Goal: Transaction & Acquisition: Purchase product/service

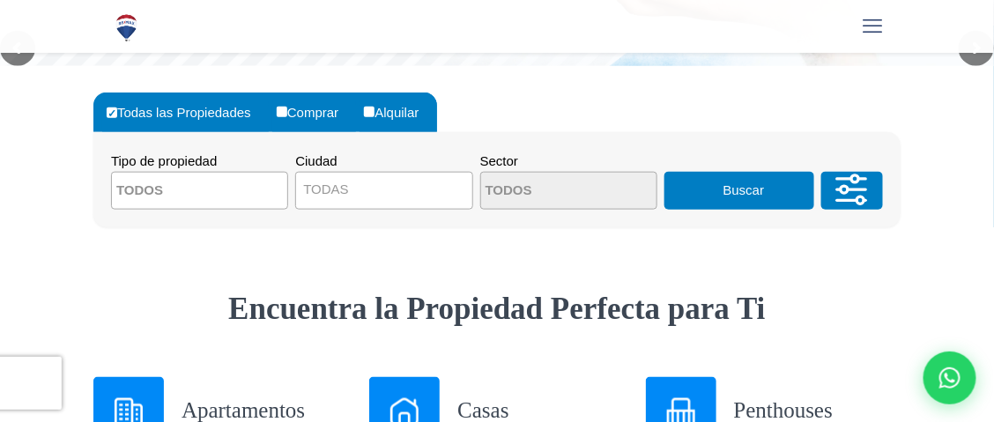
scroll to position [425, 0]
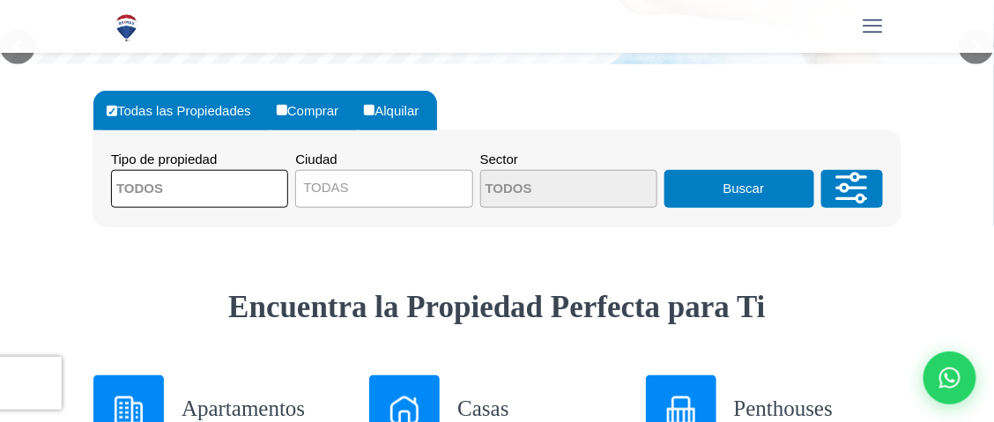
click at [262, 189] on textarea "Search" at bounding box center [197, 190] width 171 height 38
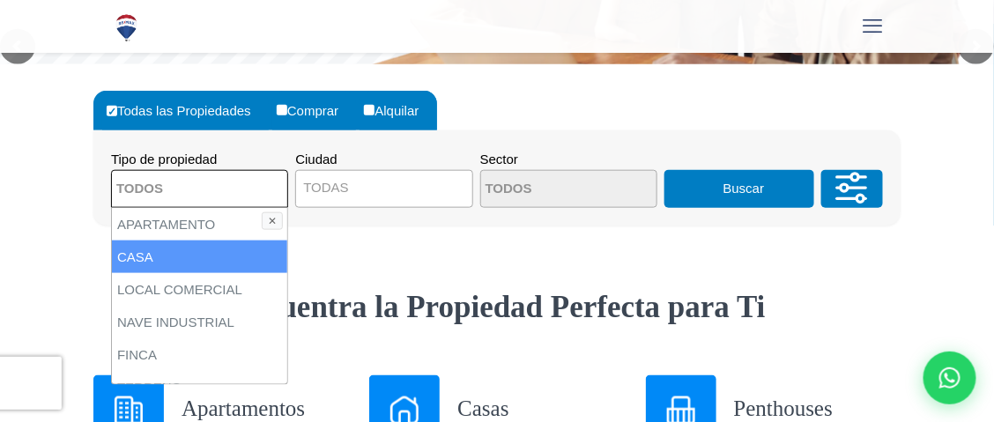
click at [144, 259] on li "CASA" at bounding box center [199, 257] width 175 height 33
select select "house"
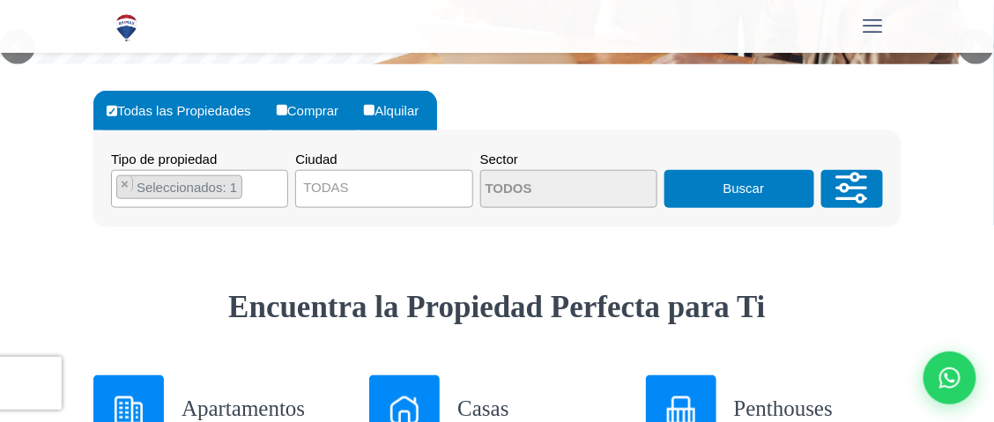
click at [722, 194] on button "Buscar" at bounding box center [739, 189] width 150 height 38
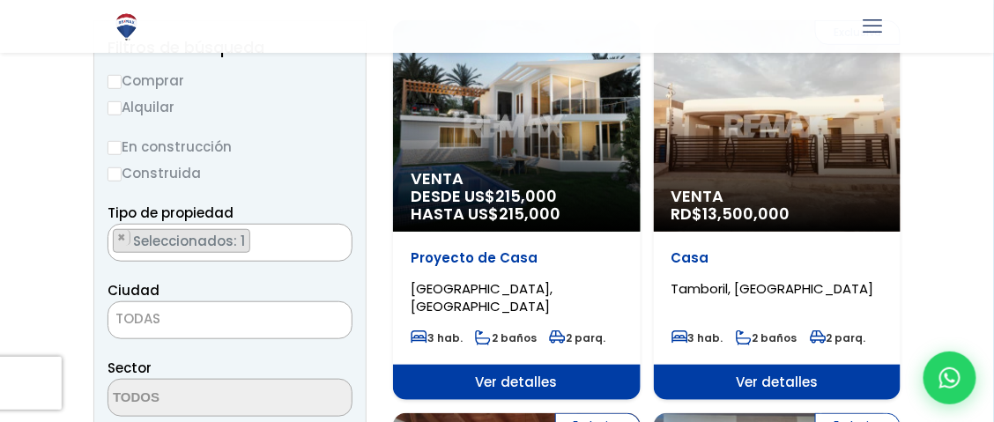
scroll to position [226, 0]
click at [114, 79] on input "Comprar" at bounding box center [114, 82] width 14 height 14
radio input "true"
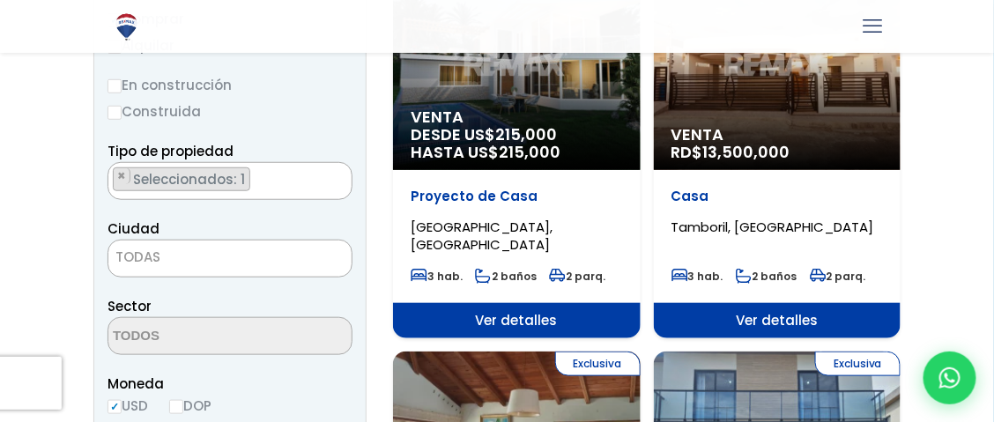
scroll to position [296, 0]
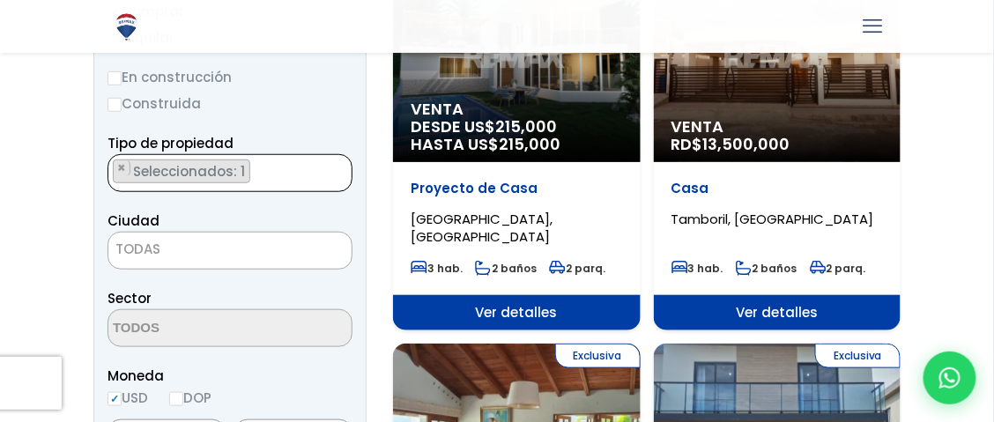
click at [150, 171] on span "Seleccionados: 1" at bounding box center [190, 171] width 118 height 19
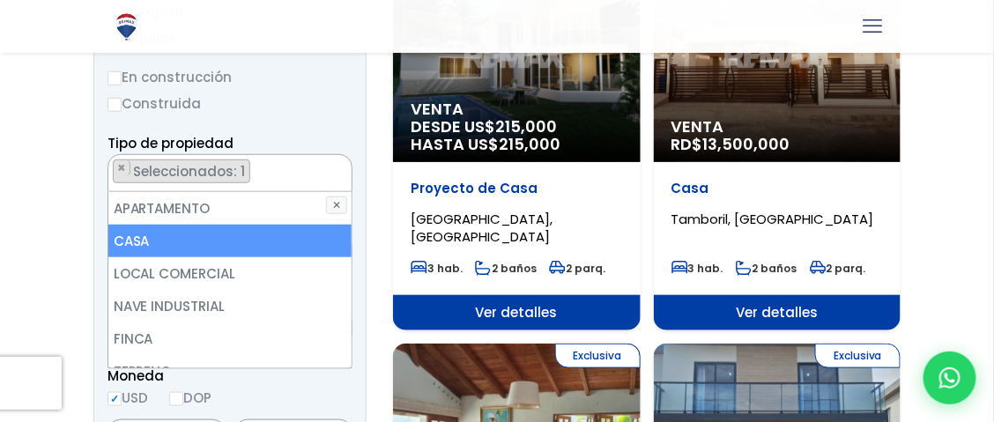
click at [127, 238] on li "CASA" at bounding box center [230, 241] width 244 height 33
select select "house"
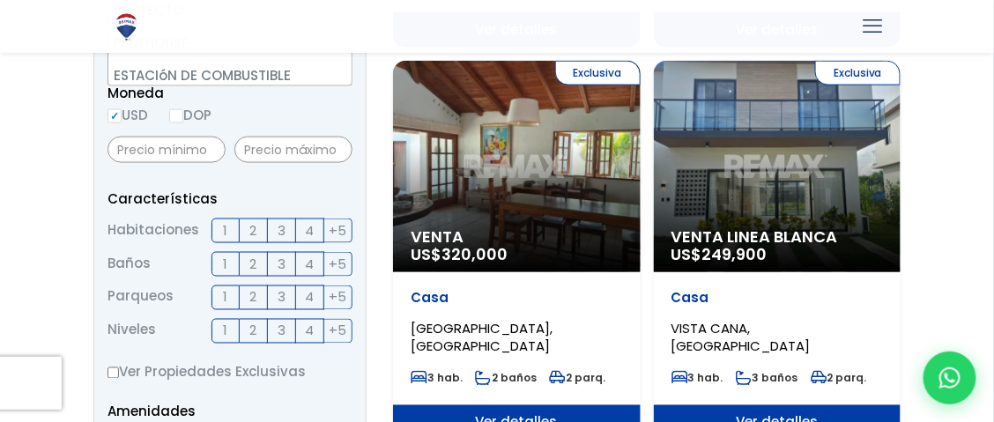
scroll to position [648, 0]
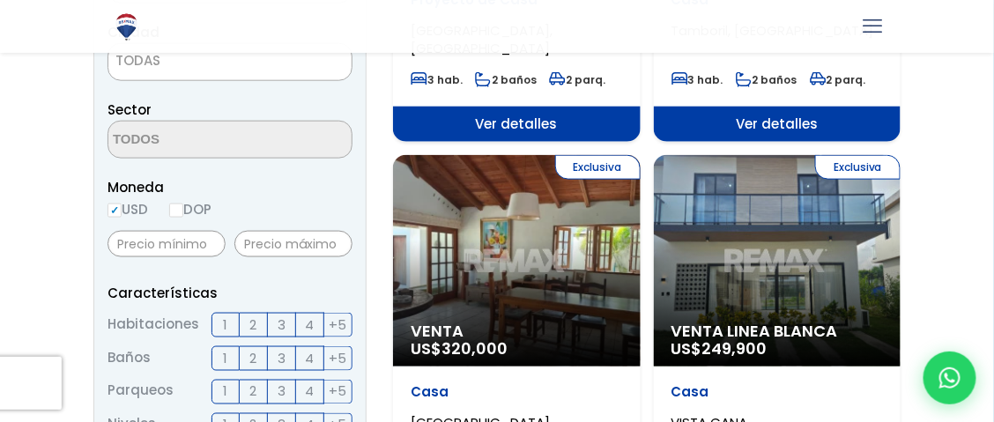
click at [257, 158] on form "Comprar Alquilar En construcción Construida Tipo de propiedad APARTAMENTO CASA …" at bounding box center [229, 376] width 245 height 1131
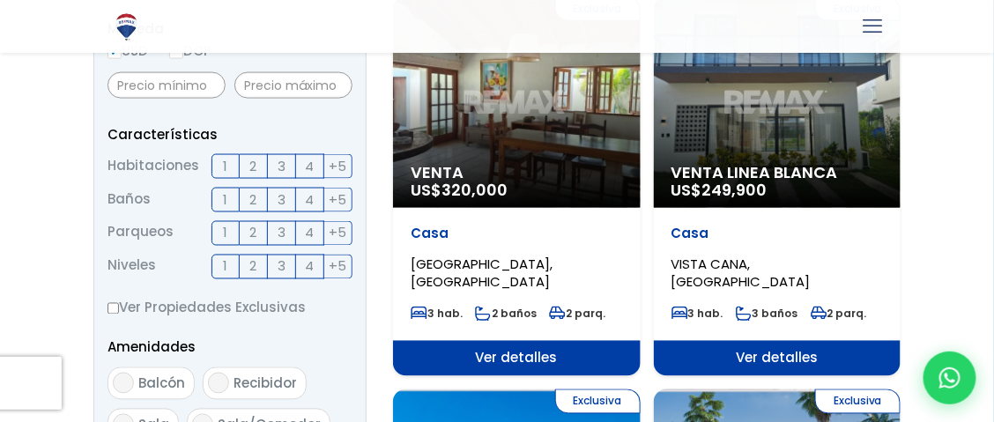
scroll to position [646, 0]
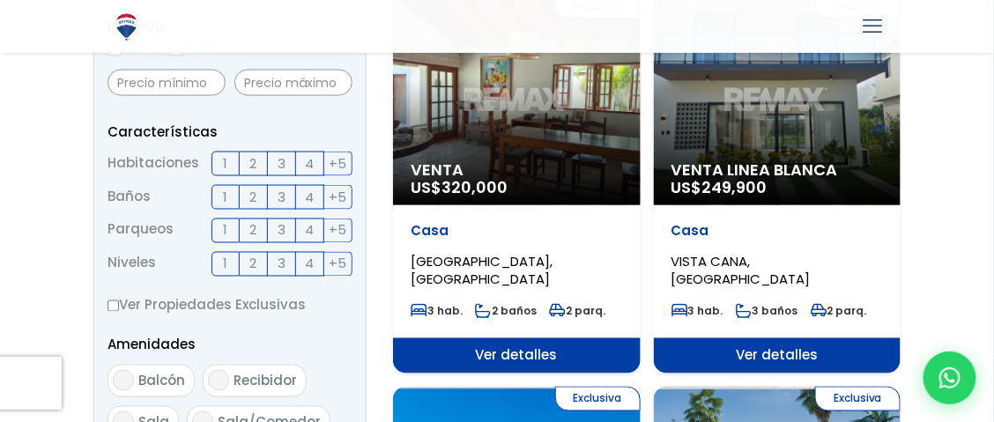
click at [225, 195] on span "1" at bounding box center [226, 197] width 4 height 22
click at [0, 0] on input "1" at bounding box center [0, 0] width 0 height 0
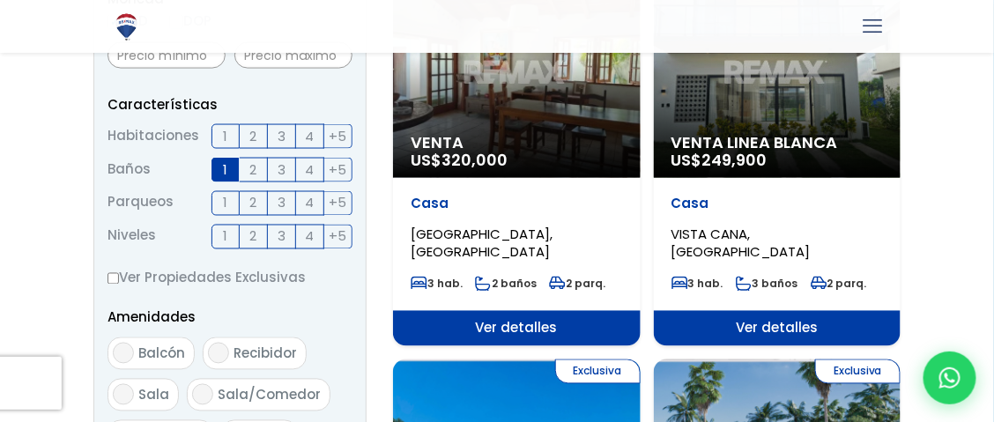
scroll to position [677, 0]
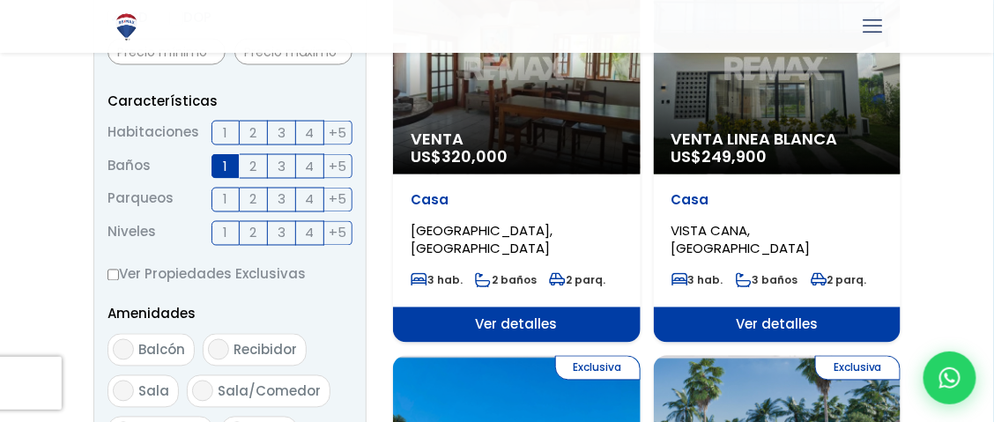
click at [227, 197] on span "1" at bounding box center [226, 200] width 4 height 22
click at [0, 0] on input "1" at bounding box center [0, 0] width 0 height 0
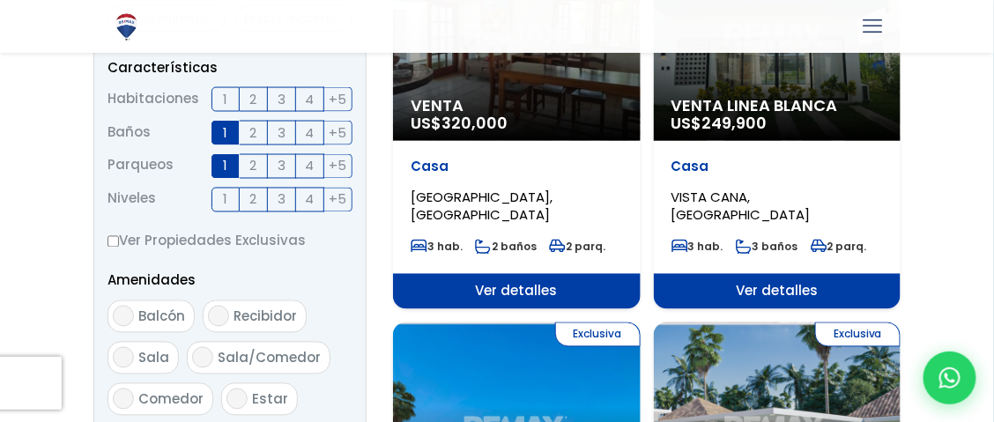
scroll to position [711, 0]
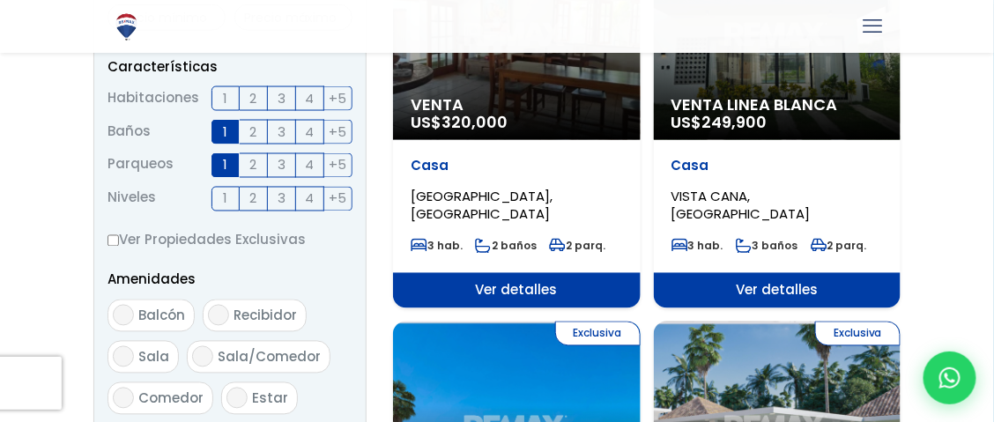
click at [226, 197] on span "1" at bounding box center [226, 199] width 4 height 22
click at [0, 0] on input "1" at bounding box center [0, 0] width 0 height 0
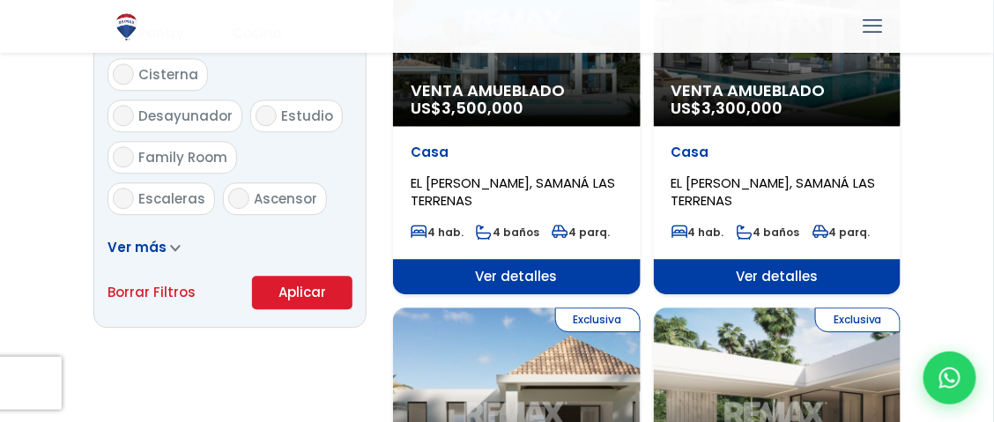
scroll to position [1120, 0]
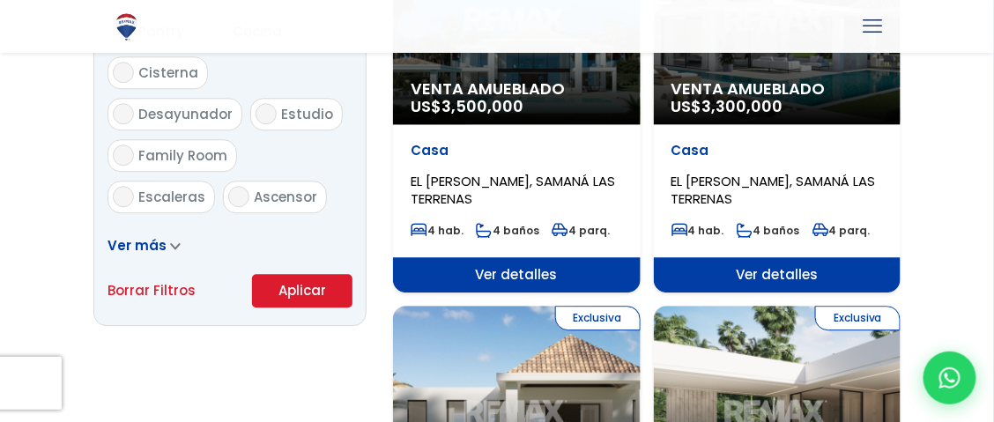
click at [277, 283] on button "Aplicar" at bounding box center [302, 290] width 100 height 33
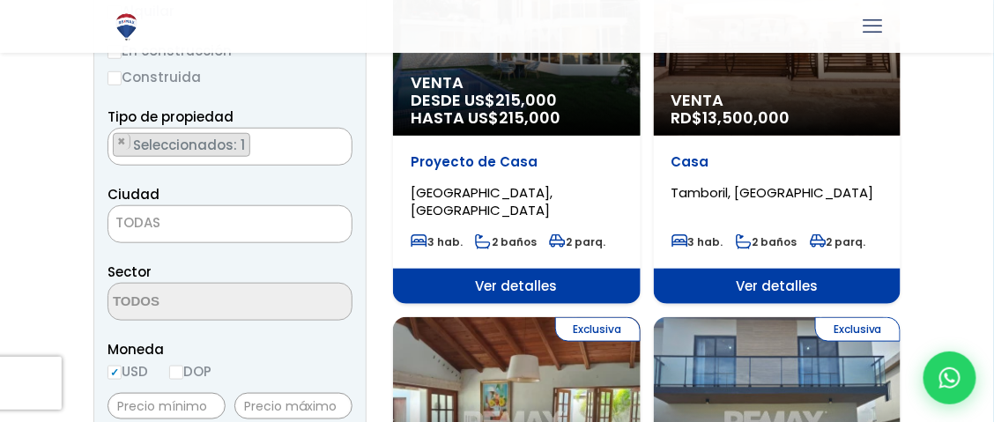
scroll to position [321, 0]
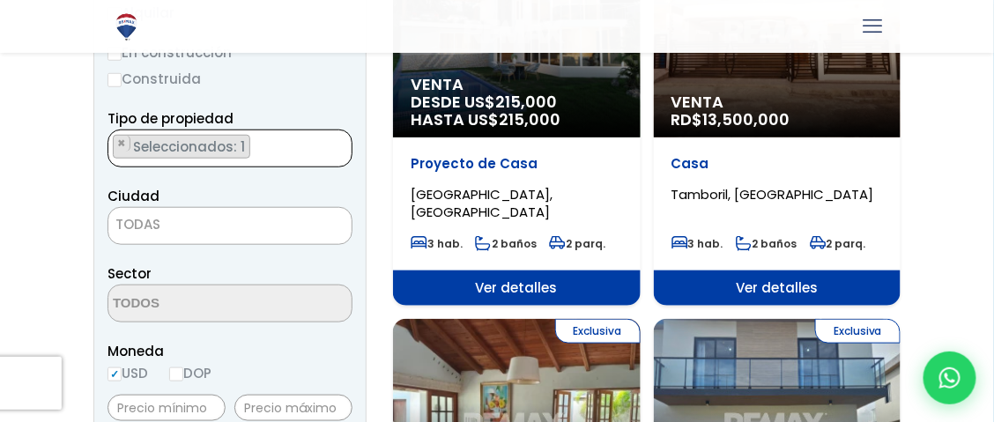
click at [174, 143] on span "Seleccionados: 1" at bounding box center [190, 146] width 118 height 19
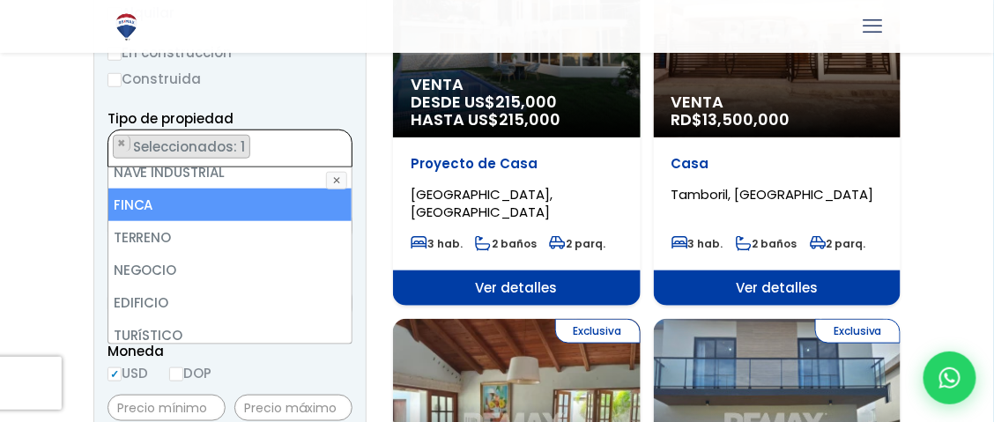
scroll to position [112, 0]
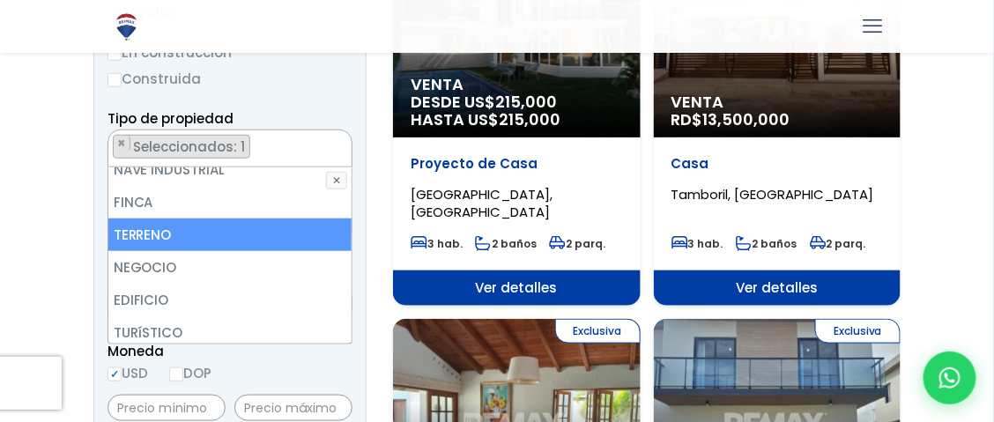
click at [183, 246] on li "TERRENO" at bounding box center [230, 234] width 244 height 33
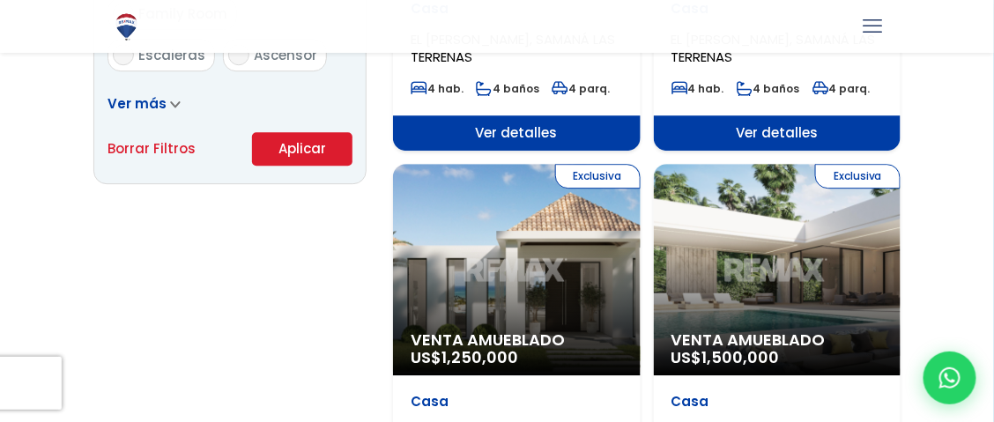
scroll to position [1262, 0]
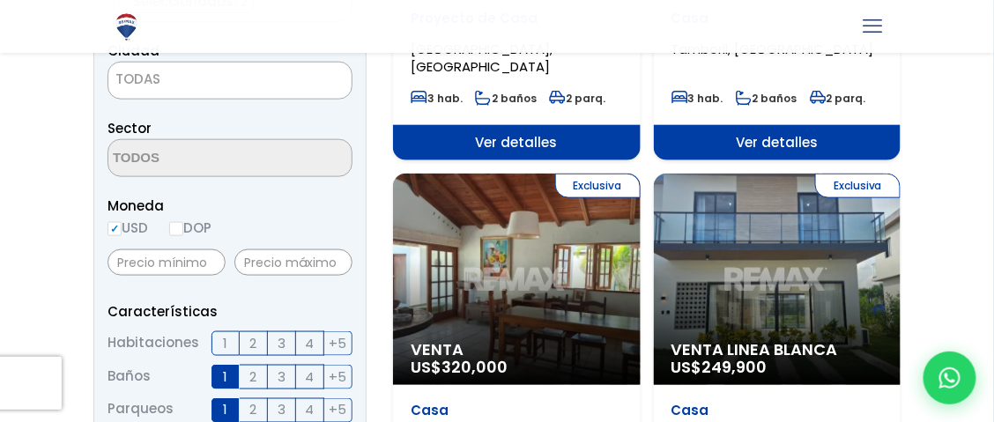
scroll to position [467, 0]
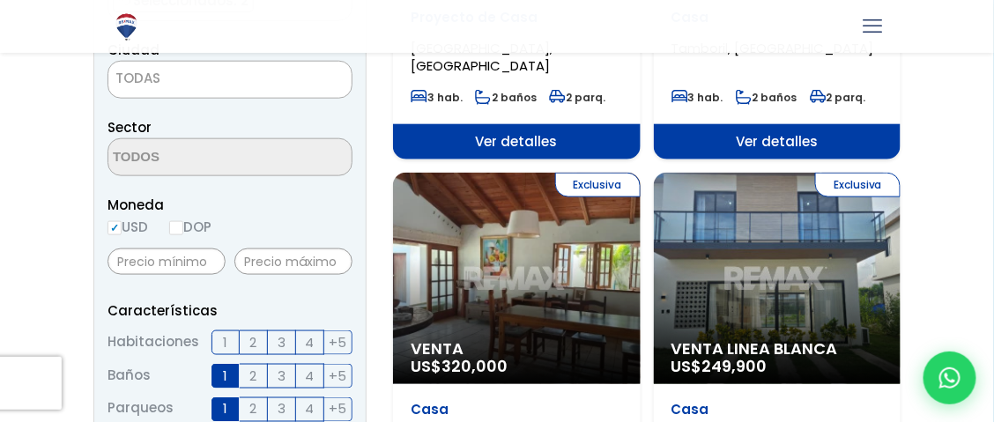
click at [183, 228] on input "DOP" at bounding box center [176, 228] width 14 height 14
radio input "true"
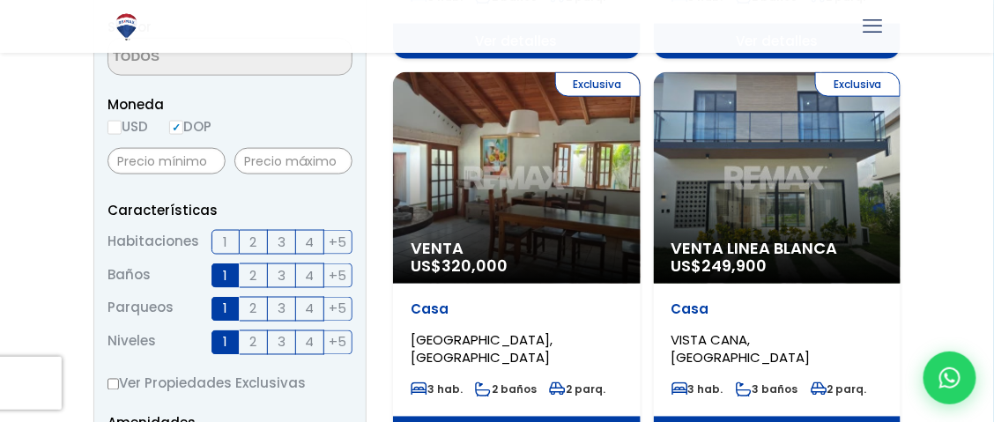
scroll to position [581, 0]
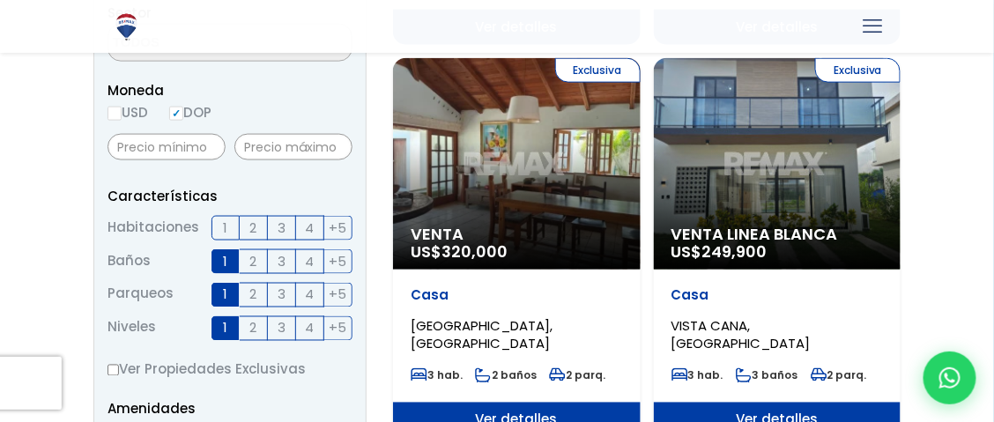
click at [222, 259] on label "1" at bounding box center [225, 261] width 28 height 25
click at [0, 0] on input "1" at bounding box center [0, 0] width 0 height 0
click at [230, 293] on label "1" at bounding box center [225, 295] width 28 height 25
click at [0, 0] on input "1" at bounding box center [0, 0] width 0 height 0
drag, startPoint x: 226, startPoint y: 323, endPoint x: 242, endPoint y: 325, distance: 16.0
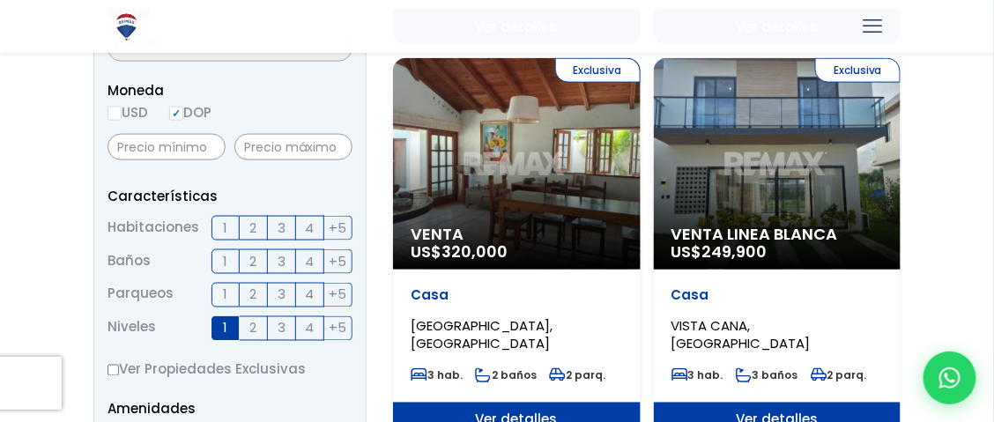
click at [242, 325] on span "1 2 3 4 +5" at bounding box center [281, 328] width 141 height 25
click at [226, 324] on span "1" at bounding box center [226, 328] width 4 height 22
click at [0, 0] on input "1" at bounding box center [0, 0] width 0 height 0
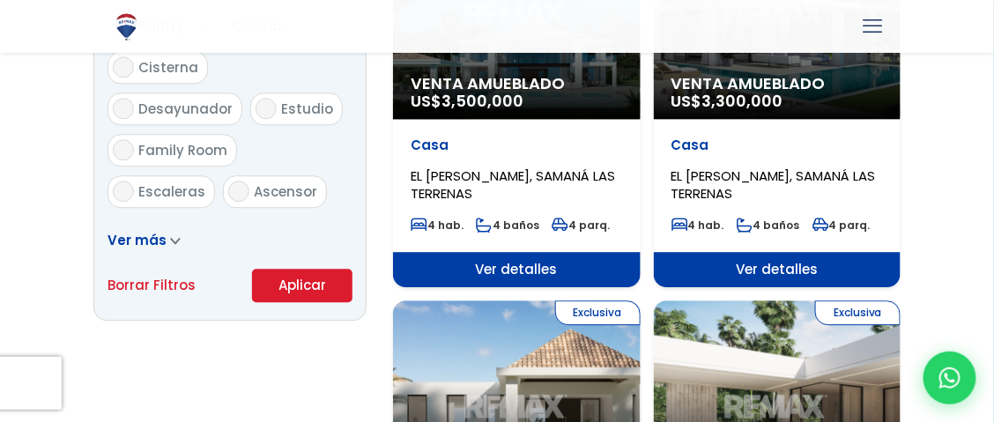
scroll to position [1127, 0]
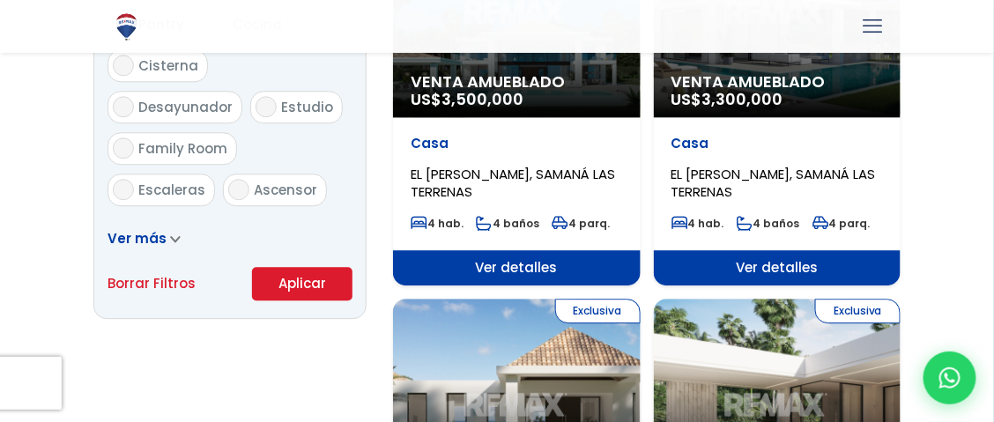
click at [311, 285] on button "Aplicar" at bounding box center [302, 283] width 100 height 33
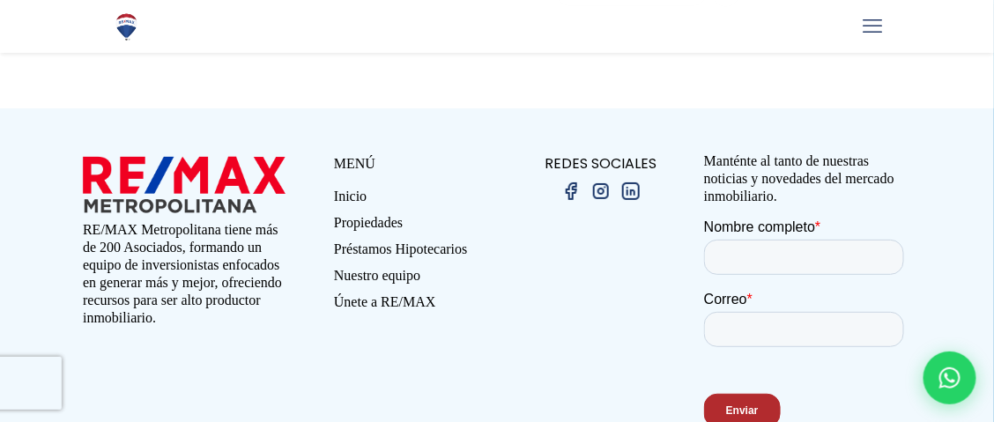
scroll to position [3504, 0]
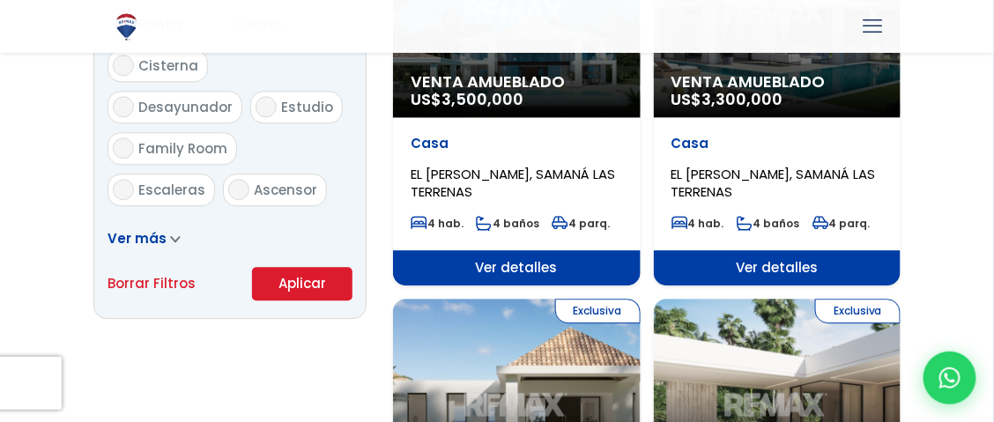
scroll to position [1127, 0]
